Goal: Task Accomplishment & Management: Use online tool/utility

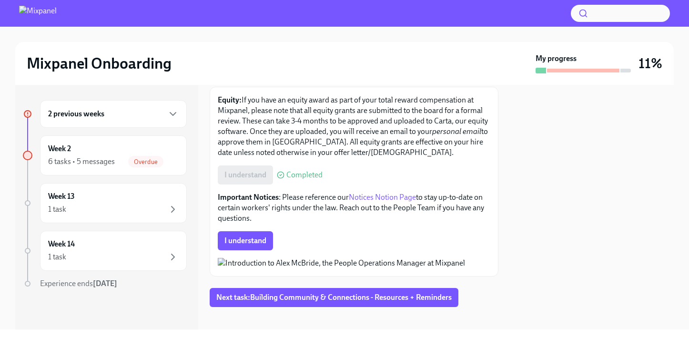
scroll to position [133, 0]
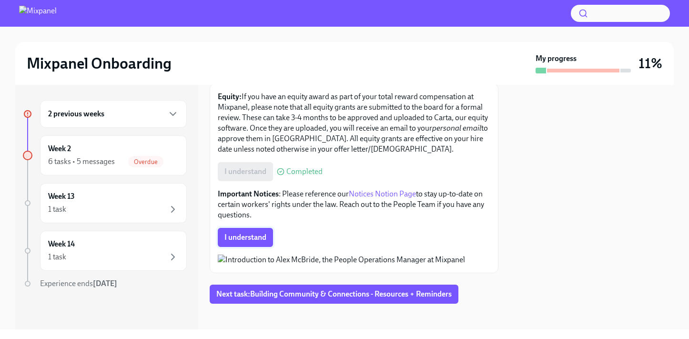
click at [245, 231] on button "I understand" at bounding box center [245, 237] width 55 height 19
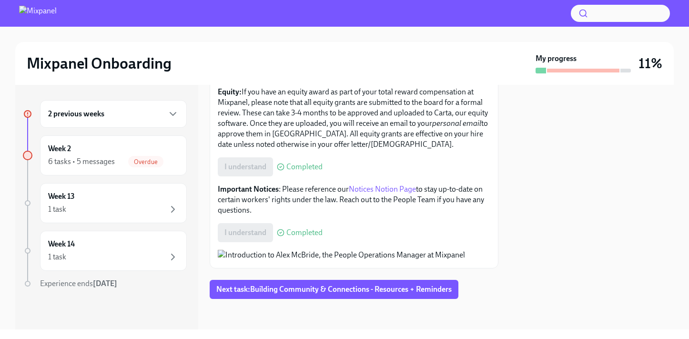
scroll to position [0, 0]
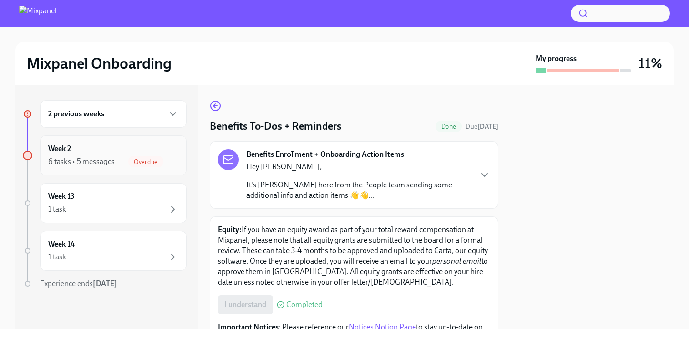
click at [110, 151] on div "Week 2 6 tasks • 5 messages Overdue" at bounding box center [113, 155] width 130 height 24
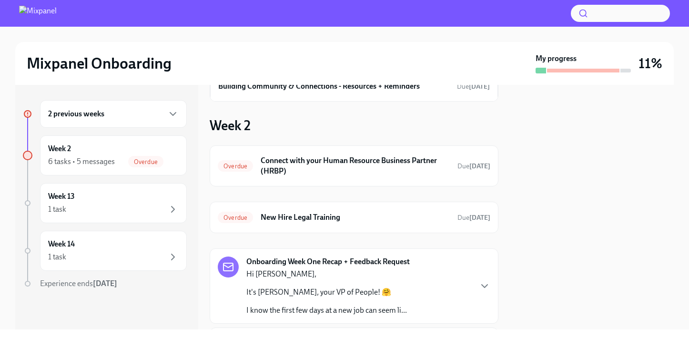
scroll to position [73, 0]
click at [368, 164] on h6 "Connect with your Human Resource Business Partner (HRBP)" at bounding box center [354, 165] width 189 height 21
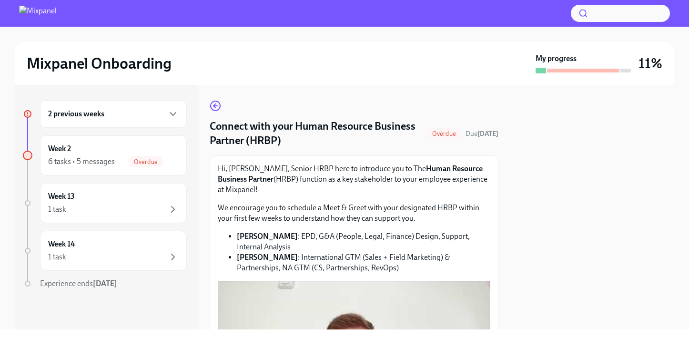
click at [451, 134] on span "Overdue" at bounding box center [443, 133] width 35 height 7
click at [212, 107] on icon "button" at bounding box center [215, 105] width 11 height 11
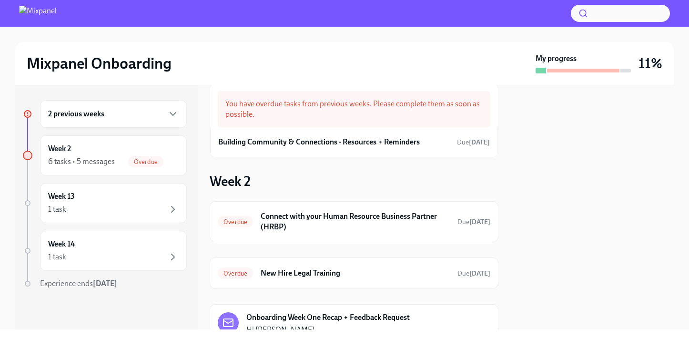
scroll to position [37, 0]
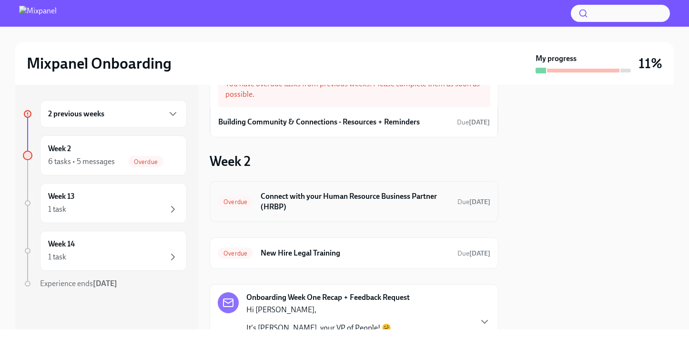
click at [349, 213] on div "Overdue Connect with your Human Resource Business Partner (HRBP) Due [DATE]" at bounding box center [354, 201] width 272 height 25
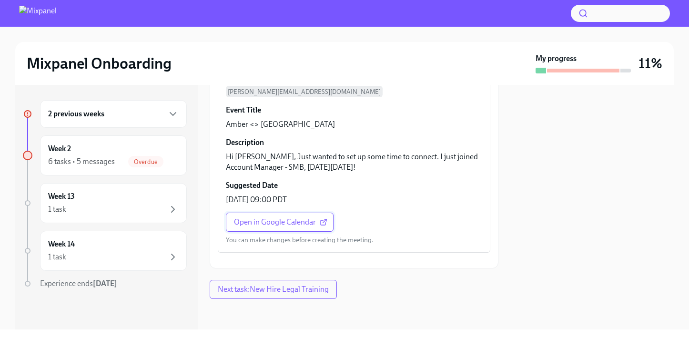
scroll to position [364, 0]
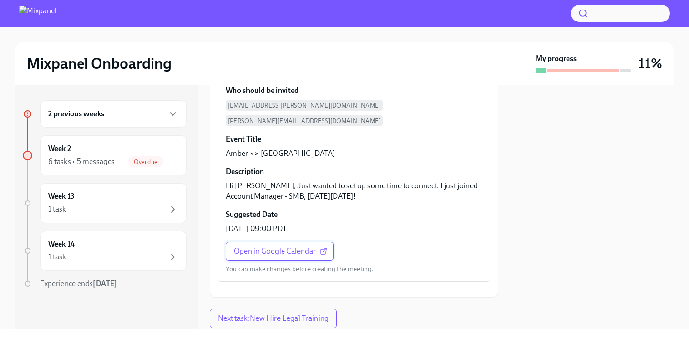
click at [298, 246] on span "Open in Google Calendar" at bounding box center [279, 251] width 91 height 10
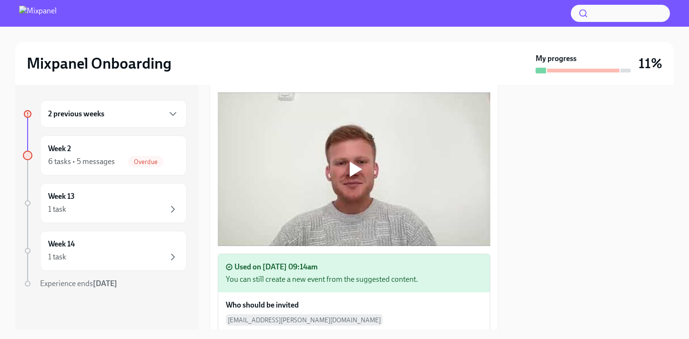
scroll to position [165, 0]
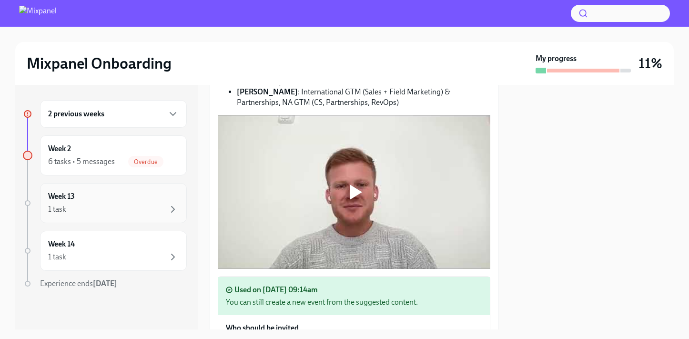
click at [116, 191] on div "Week 13 1 task" at bounding box center [113, 203] width 130 height 24
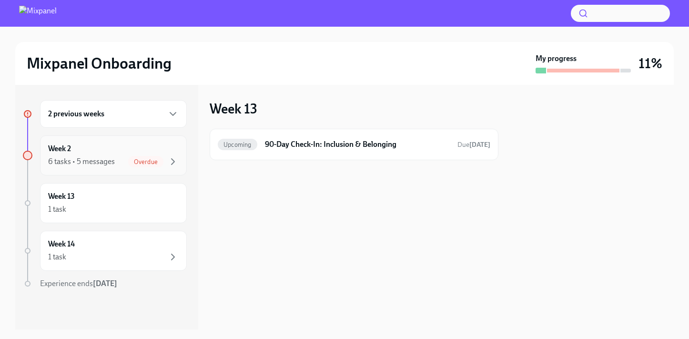
click at [139, 168] on div "Week 2 6 tasks • 5 messages Overdue" at bounding box center [113, 155] width 147 height 40
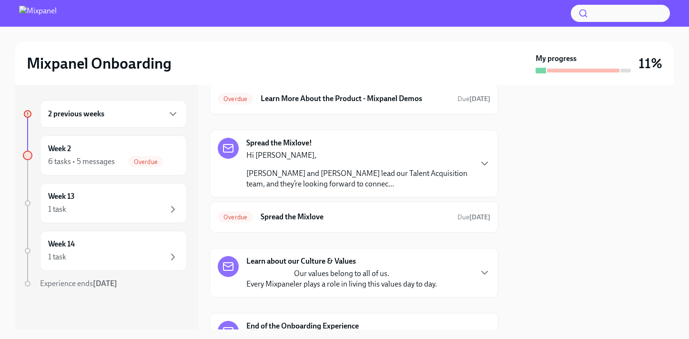
scroll to position [491, 0]
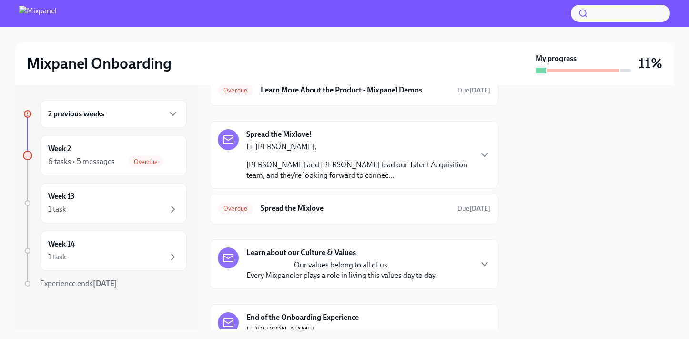
click at [302, 154] on div "Hi [PERSON_NAME], [PERSON_NAME] and [PERSON_NAME] lead our Talent Acquisition t…" at bounding box center [358, 160] width 225 height 39
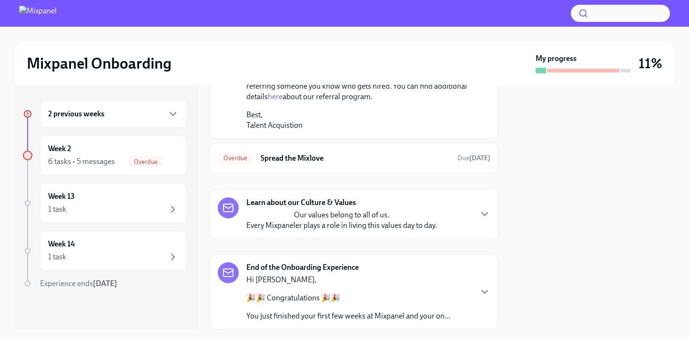
scroll to position [755, 0]
